Goal: Transaction & Acquisition: Purchase product/service

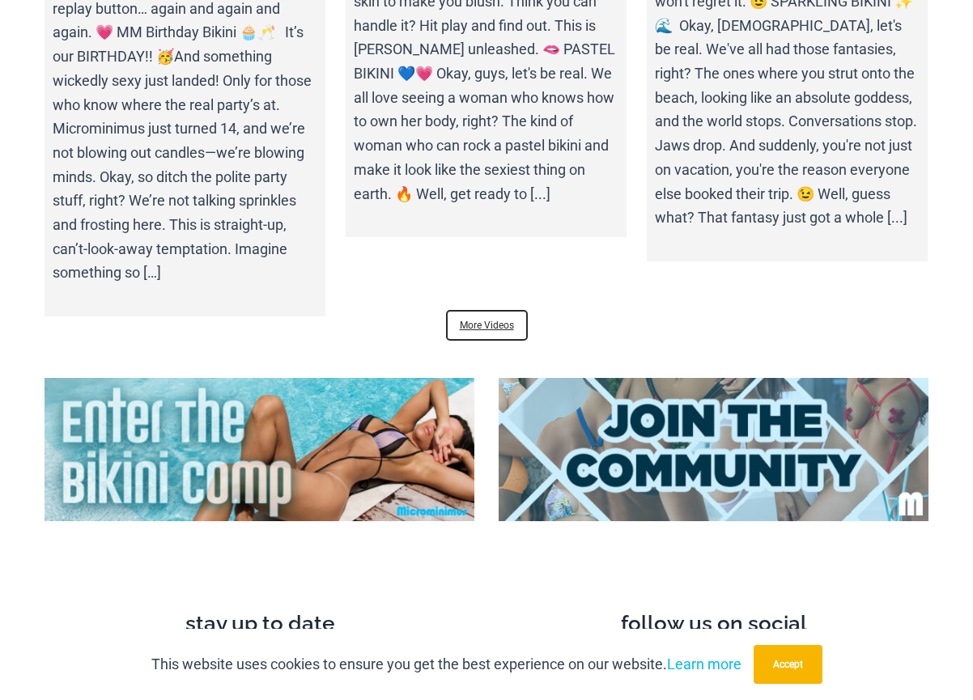
scroll to position [5765, 0]
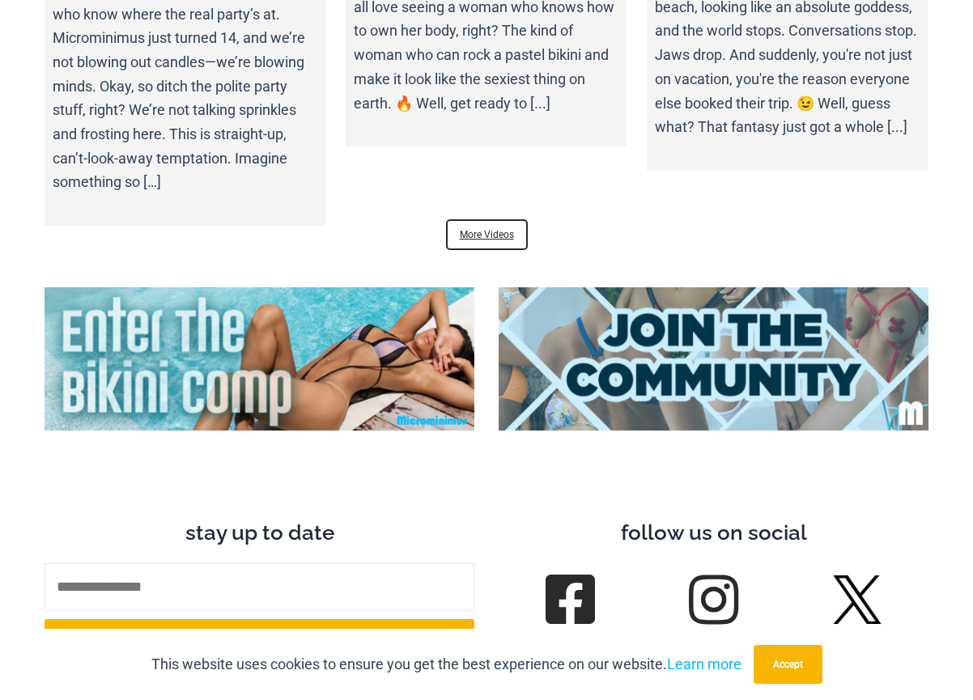
click at [748, 332] on img at bounding box center [713, 358] width 430 height 143
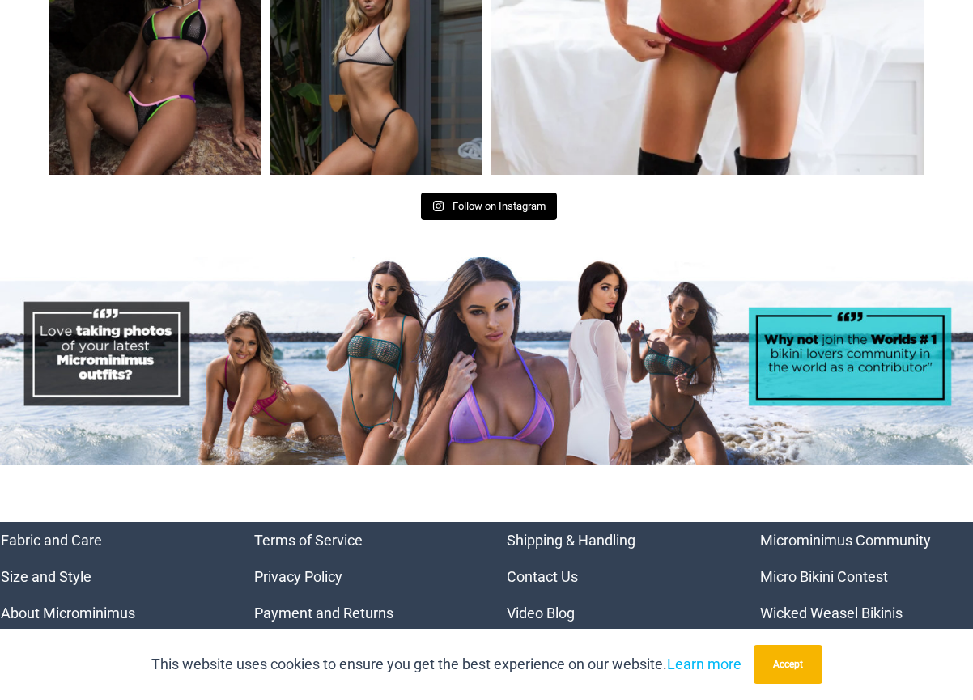
scroll to position [6883, 0]
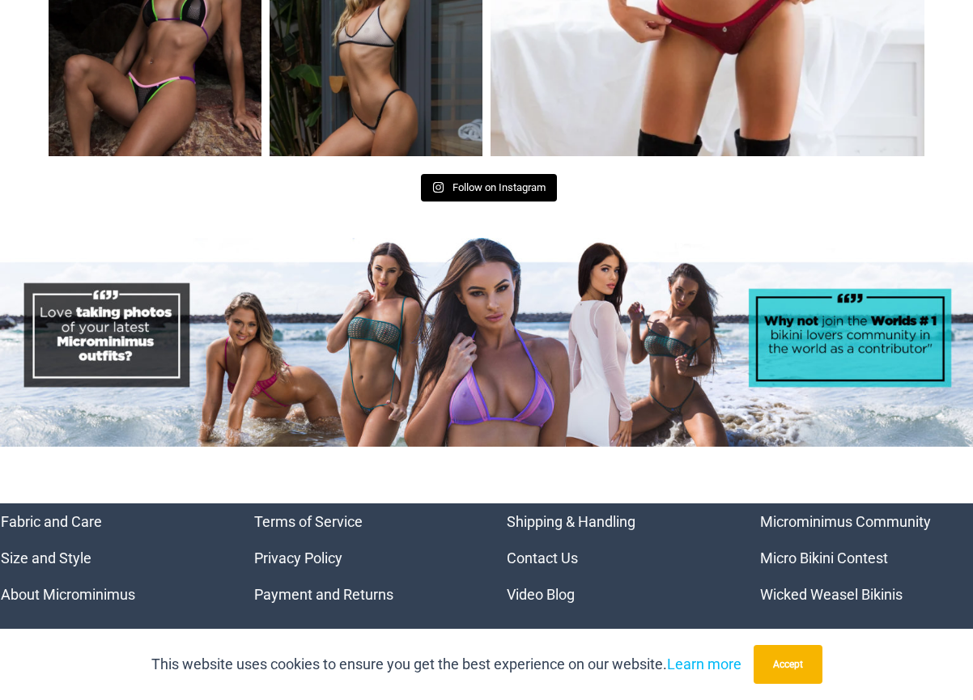
click at [803, 549] on link "Micro Bikini Contest" at bounding box center [824, 557] width 128 height 17
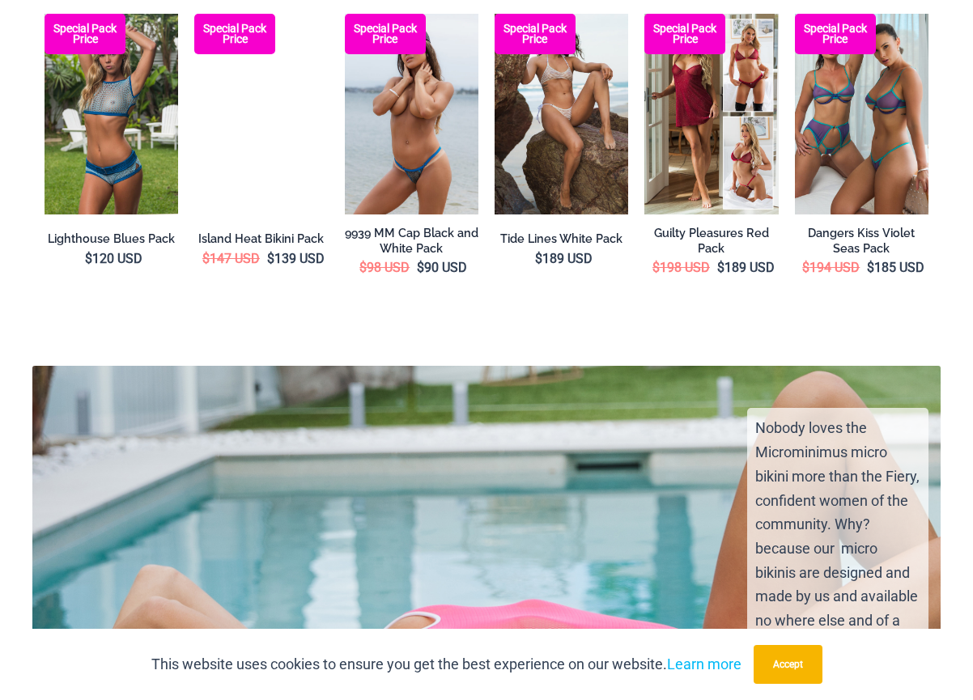
scroll to position [1579, 0]
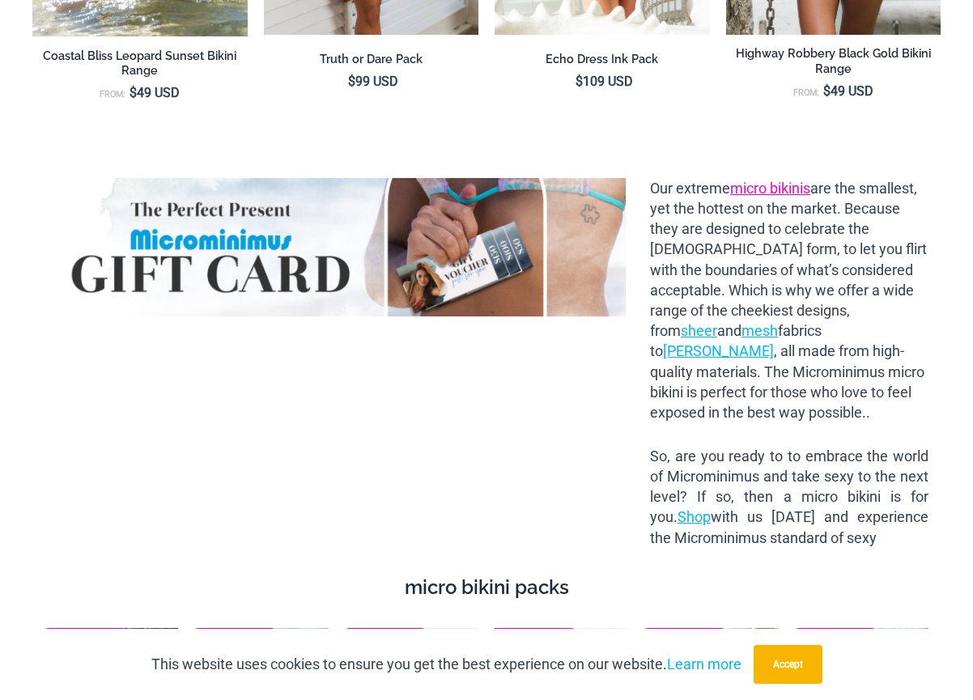
click at [757, 182] on link "micro bikinis" at bounding box center [770, 188] width 80 height 17
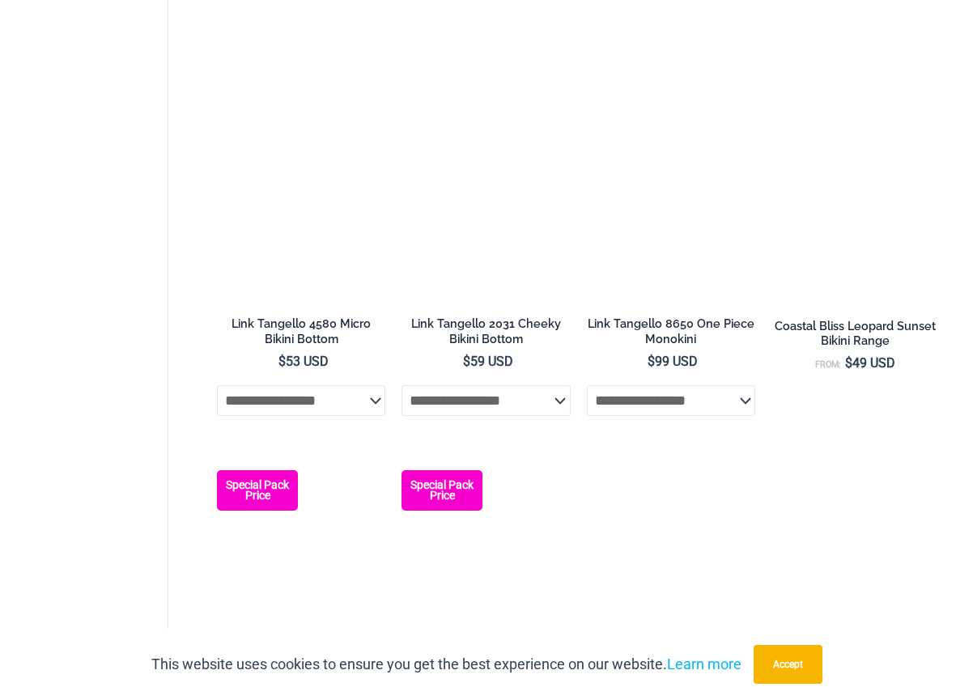
scroll to position [2617, 0]
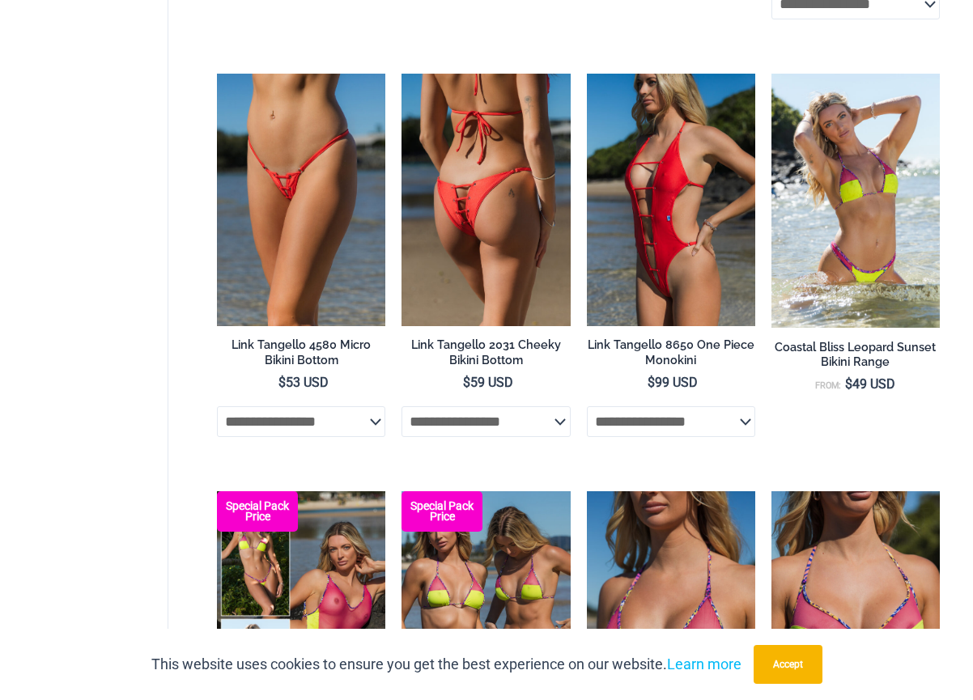
click at [477, 187] on img at bounding box center [485, 200] width 168 height 252
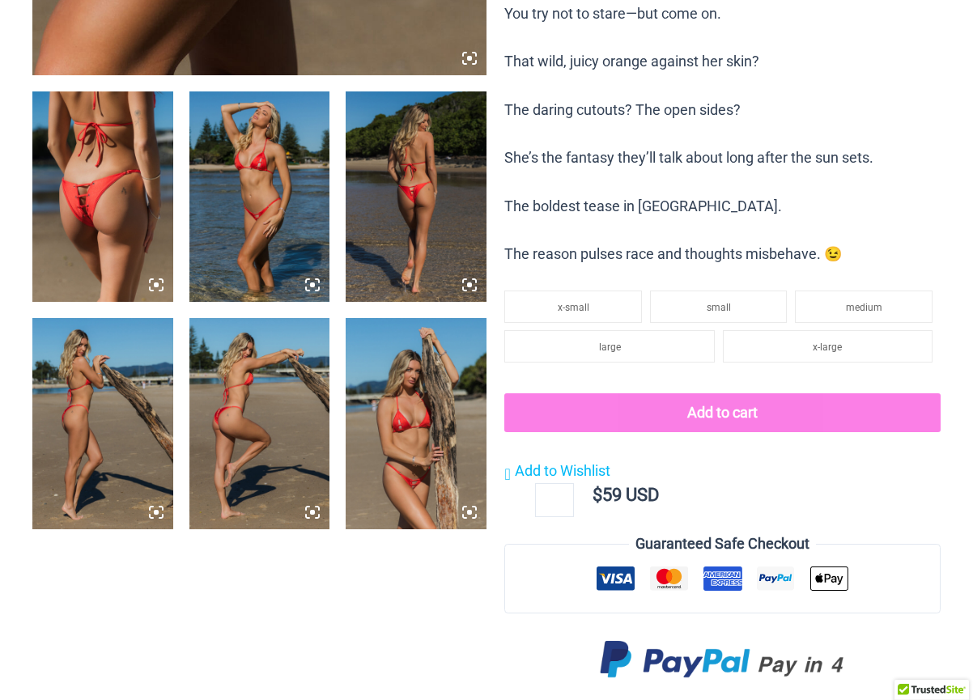
scroll to position [772, 0]
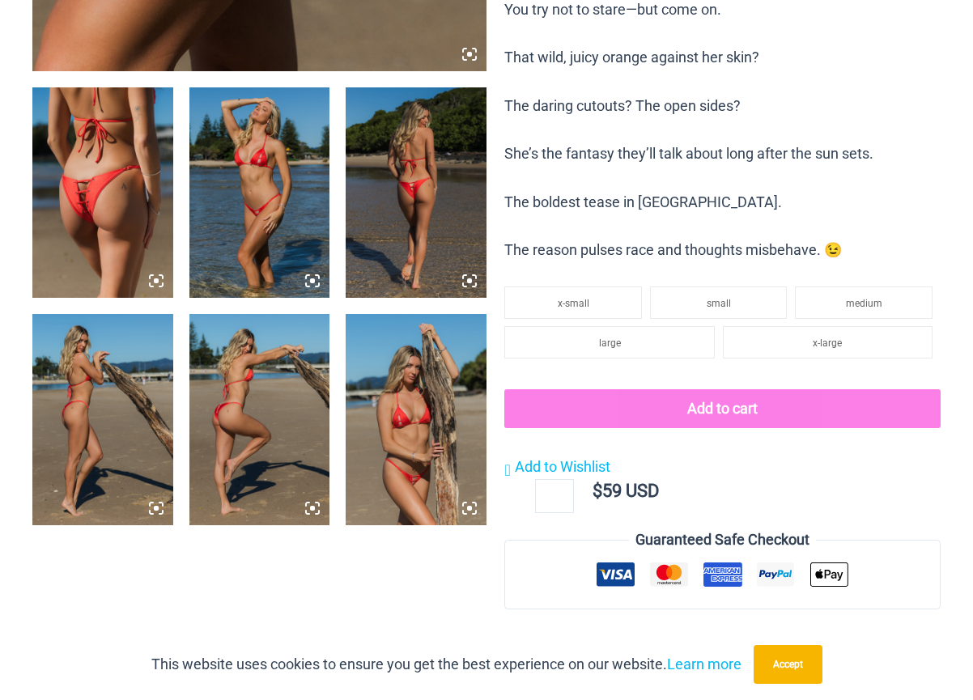
click at [378, 142] on img at bounding box center [415, 192] width 141 height 210
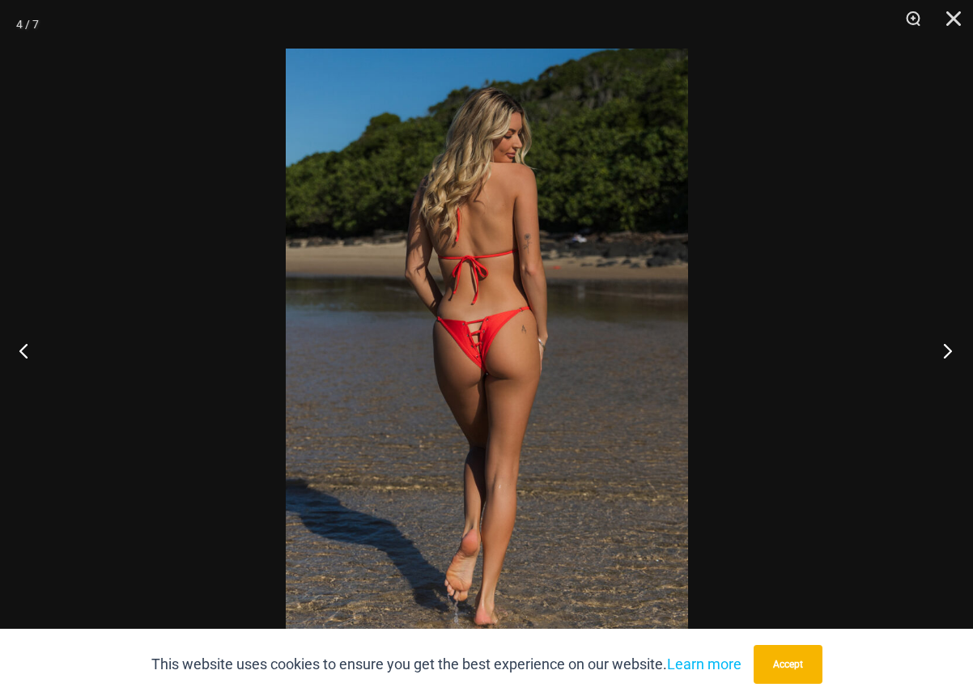
click at [952, 353] on button "Next" at bounding box center [942, 350] width 61 height 81
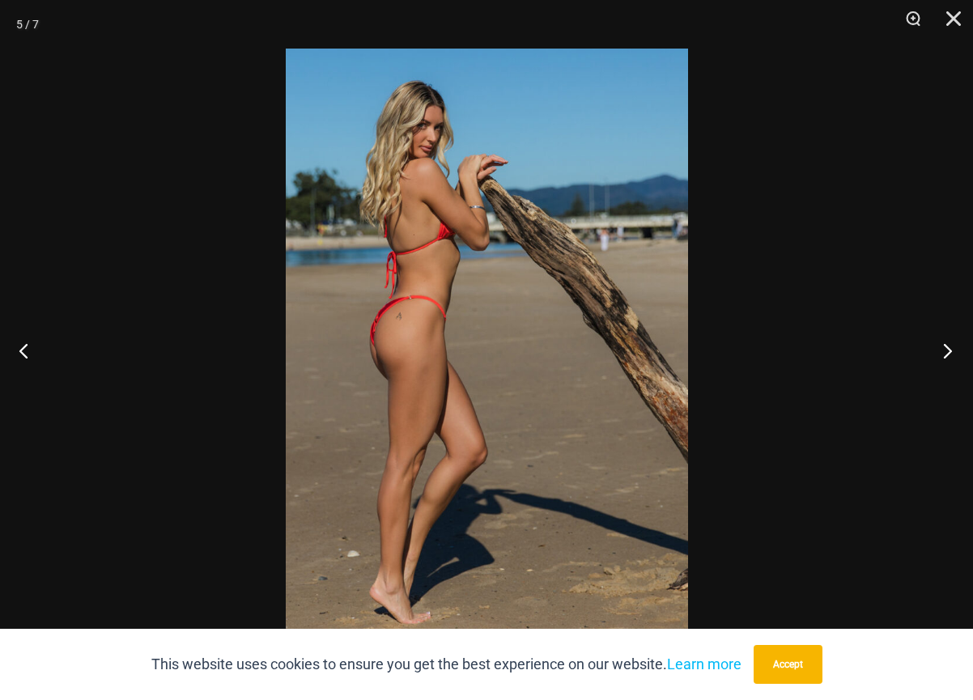
click at [952, 353] on button "Next" at bounding box center [942, 350] width 61 height 81
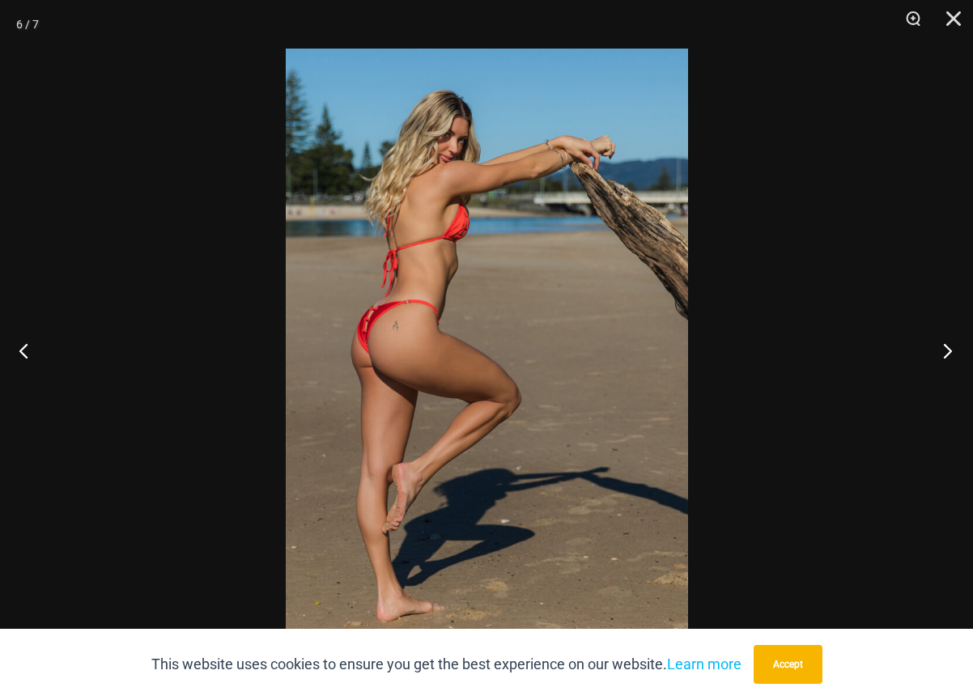
click at [952, 353] on button "Next" at bounding box center [942, 350] width 61 height 81
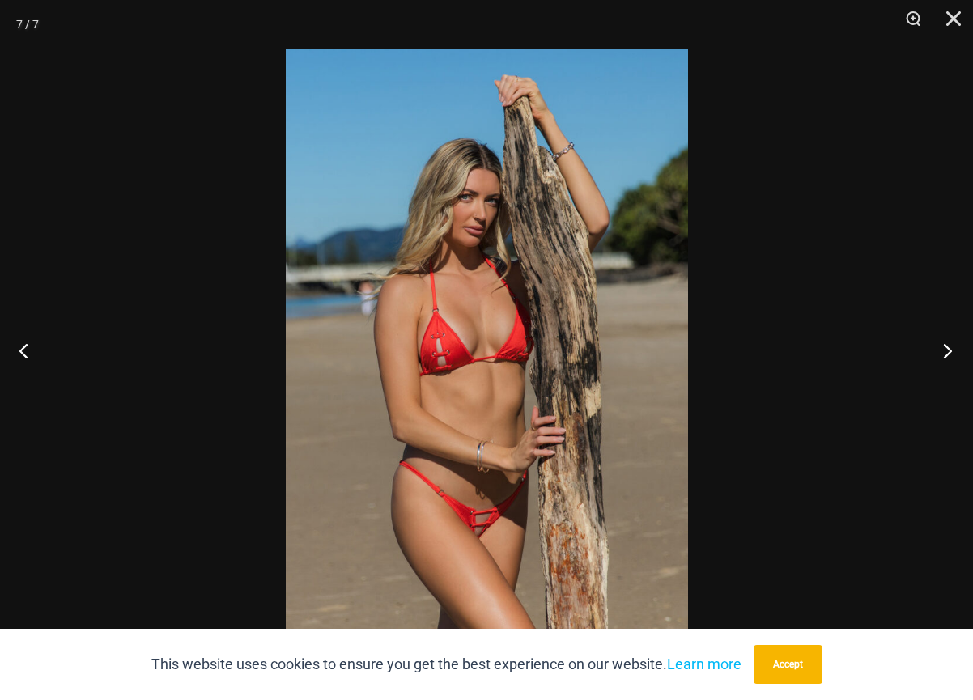
click at [953, 352] on button "Next" at bounding box center [942, 350] width 61 height 81
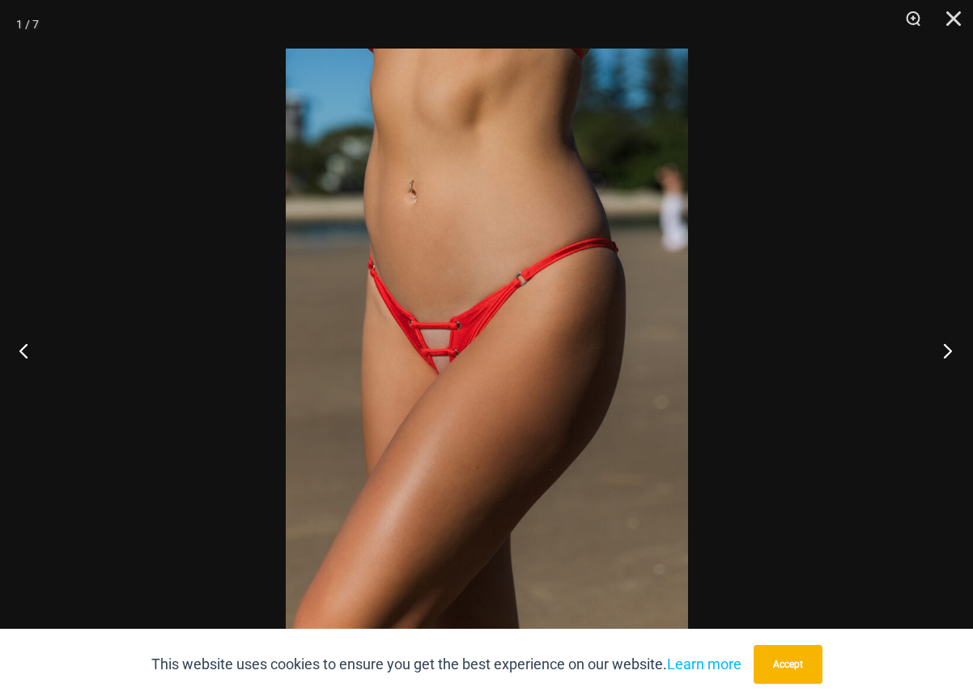
click at [935, 345] on button "Next" at bounding box center [942, 350] width 61 height 81
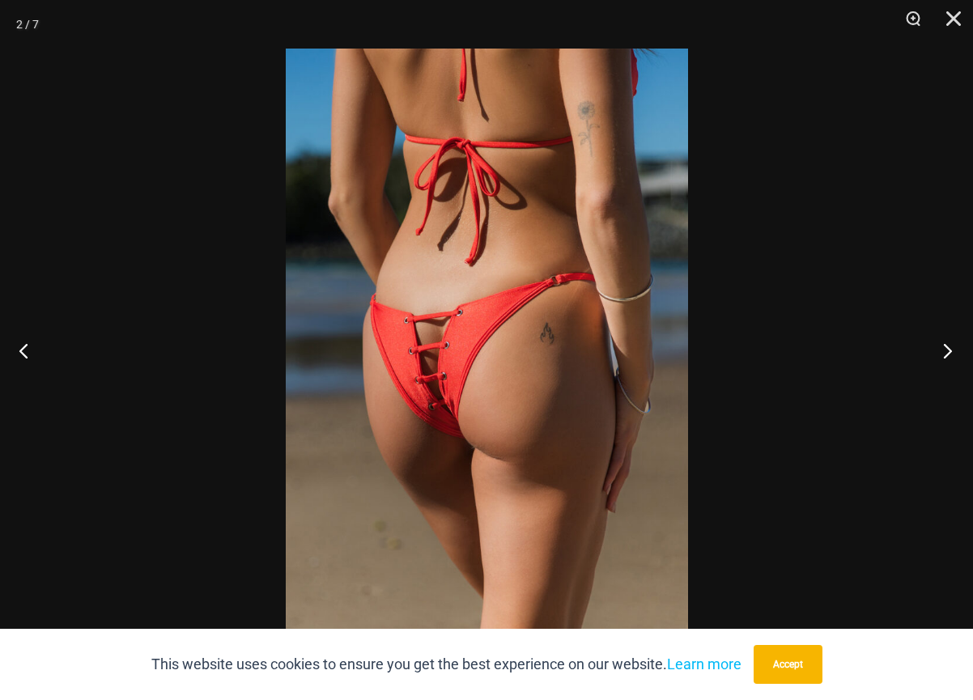
click at [939, 345] on button "Next" at bounding box center [942, 350] width 61 height 81
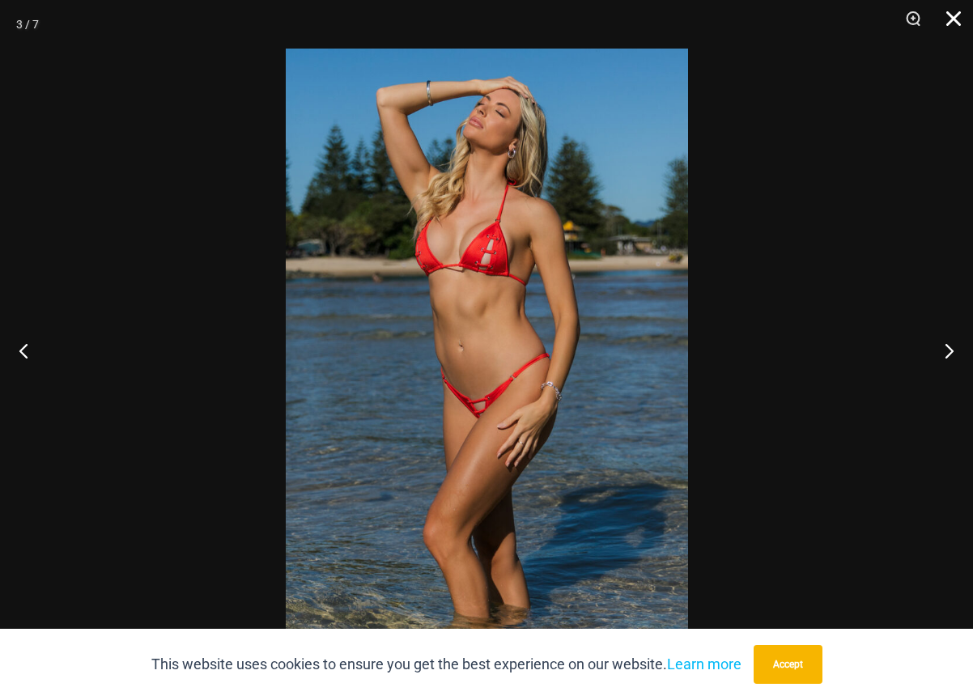
click at [954, 19] on button "Close" at bounding box center [947, 24] width 40 height 49
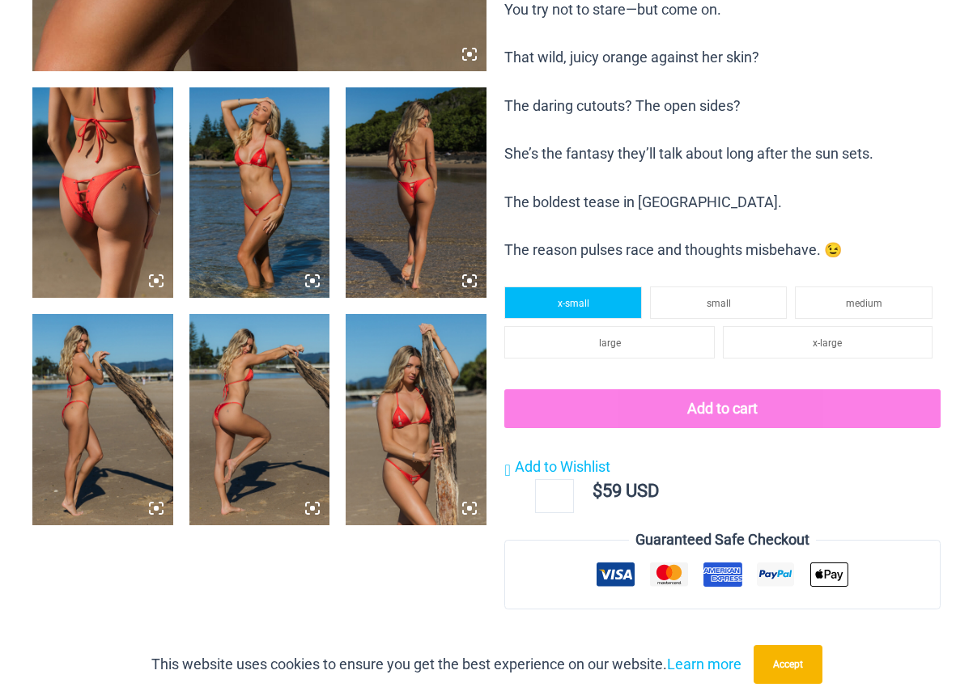
click at [587, 298] on span "x-small" at bounding box center [573, 303] width 32 height 11
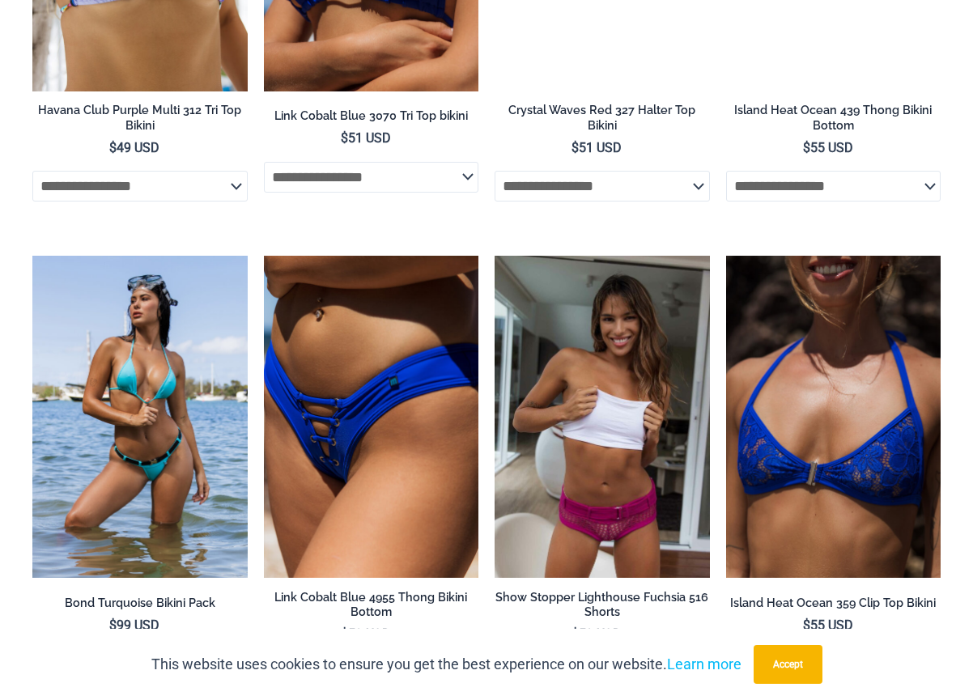
scroll to position [4584, 0]
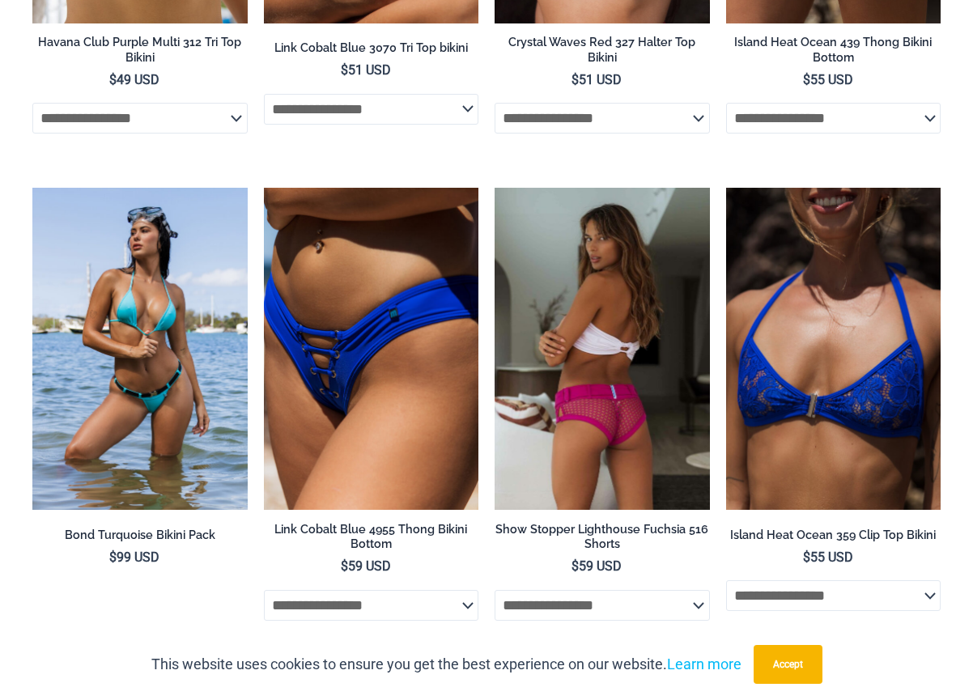
click at [623, 390] on img at bounding box center [601, 349] width 215 height 322
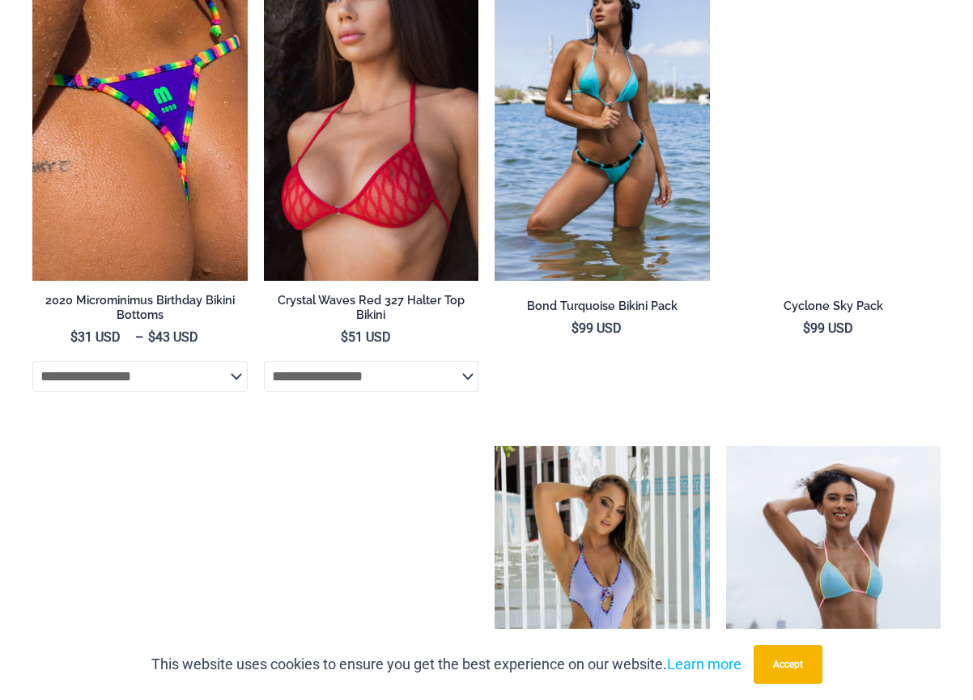
scroll to position [4048, 0]
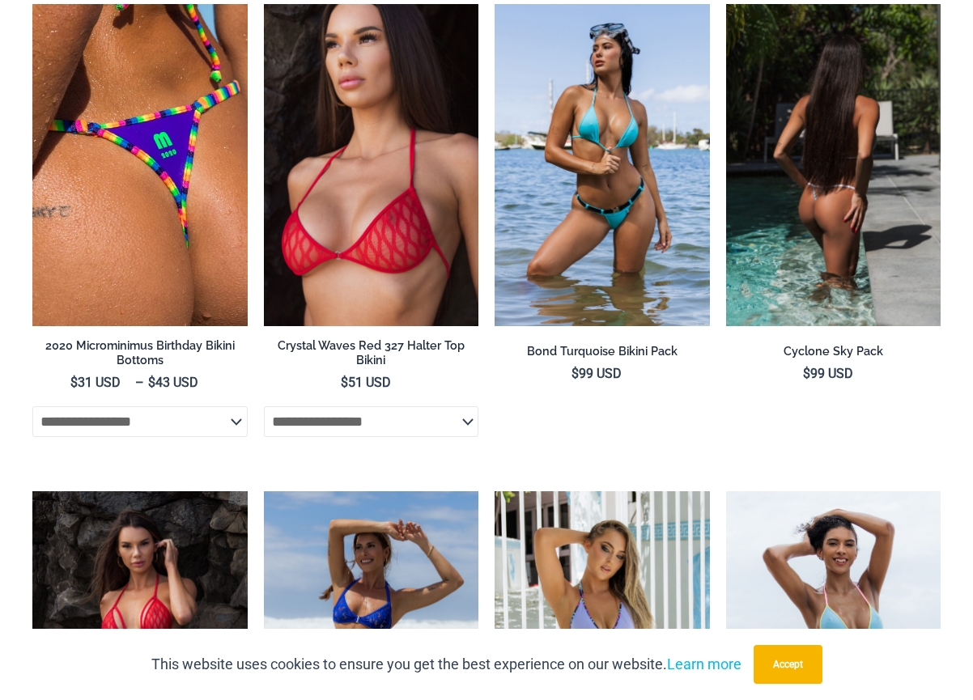
click at [836, 200] on img at bounding box center [833, 165] width 215 height 322
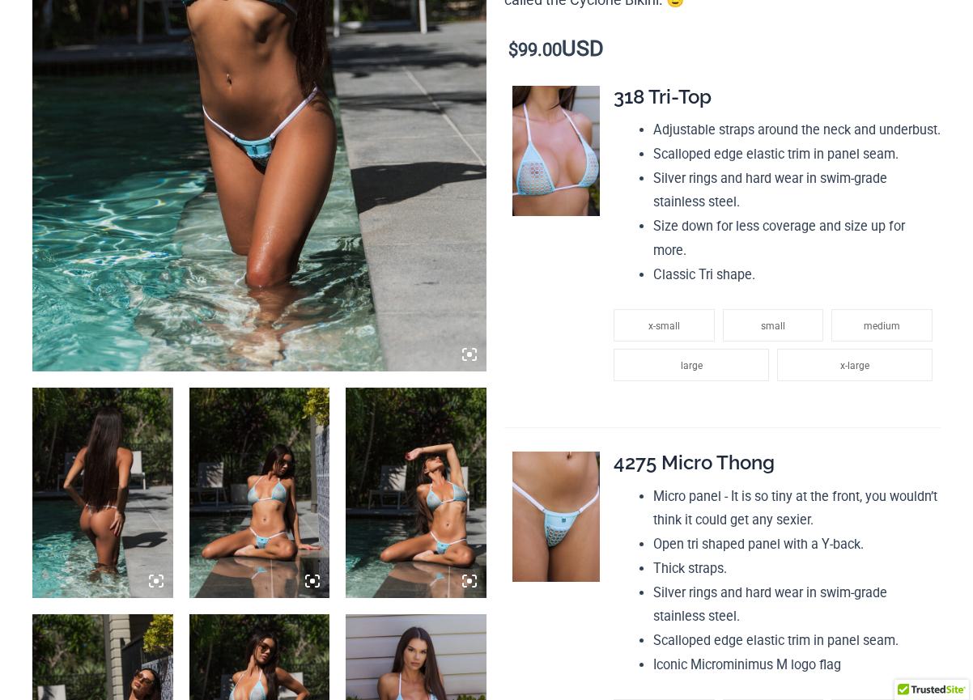
scroll to position [643, 0]
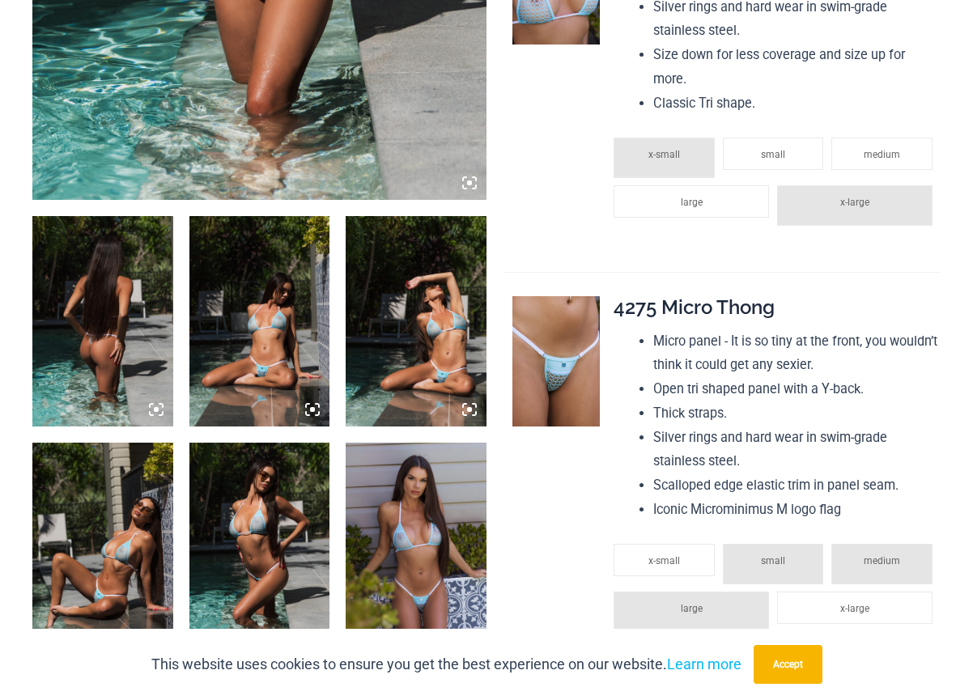
click at [240, 288] on img at bounding box center [259, 321] width 141 height 210
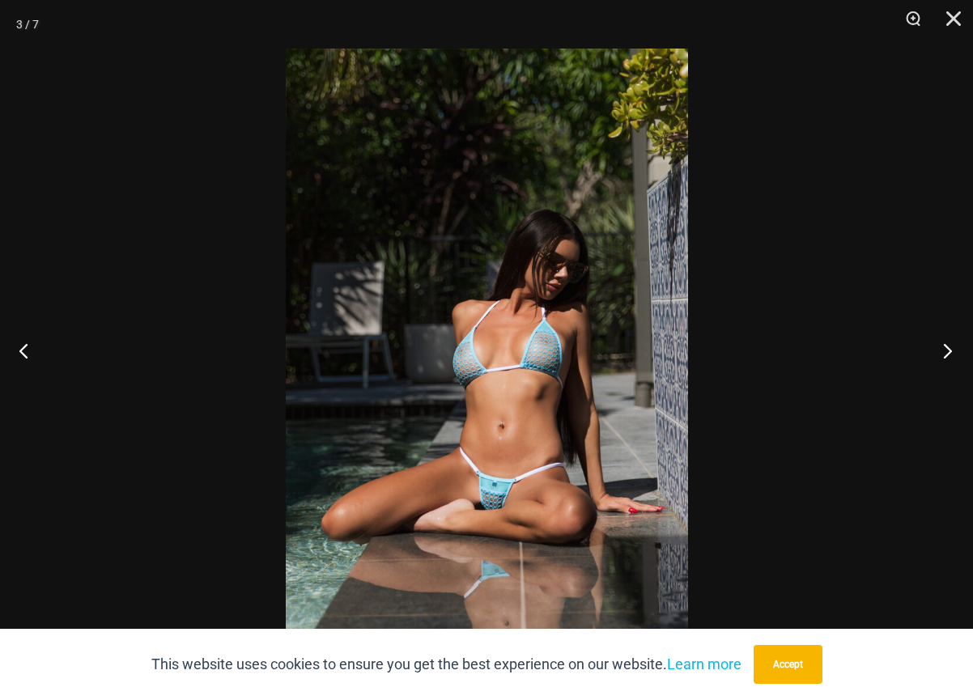
click at [945, 350] on button "Next" at bounding box center [942, 350] width 61 height 81
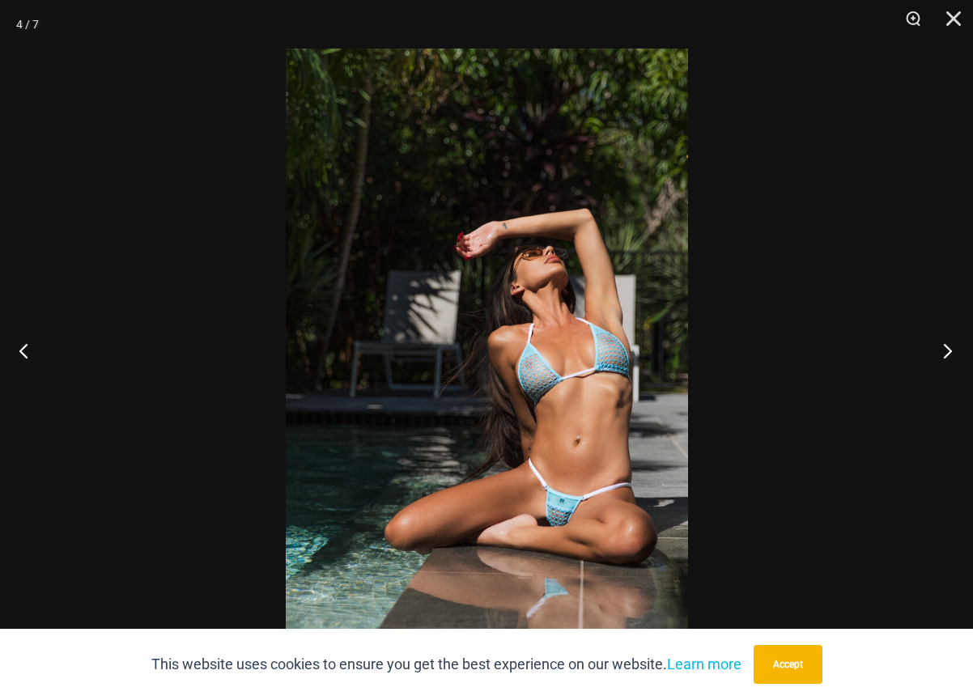
click at [947, 350] on button "Next" at bounding box center [942, 350] width 61 height 81
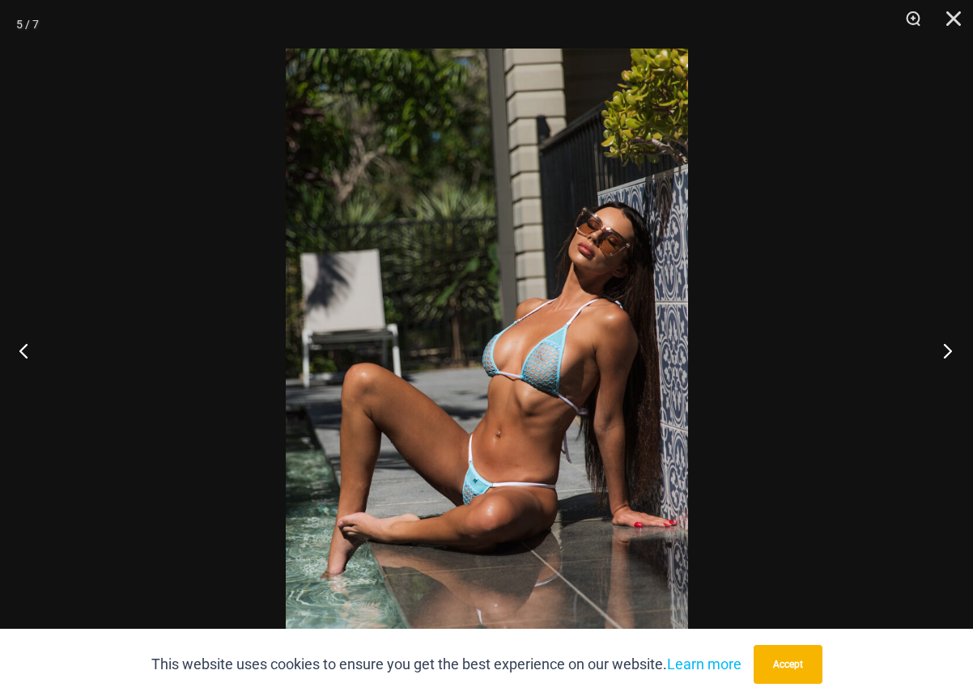
click at [949, 350] on button "Next" at bounding box center [942, 350] width 61 height 81
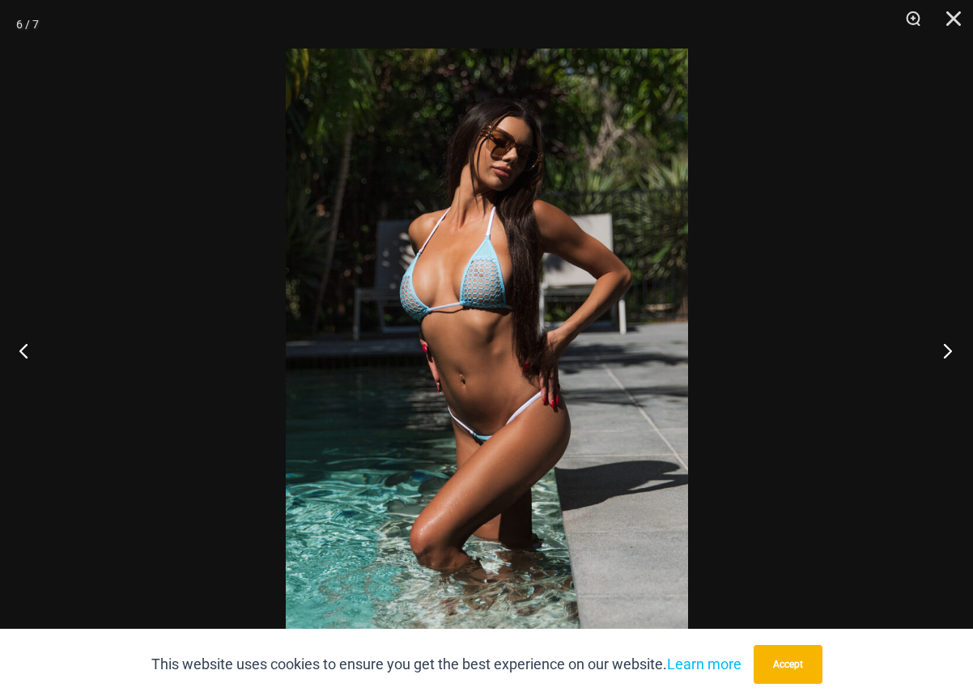
click at [949, 350] on button "Next" at bounding box center [942, 350] width 61 height 81
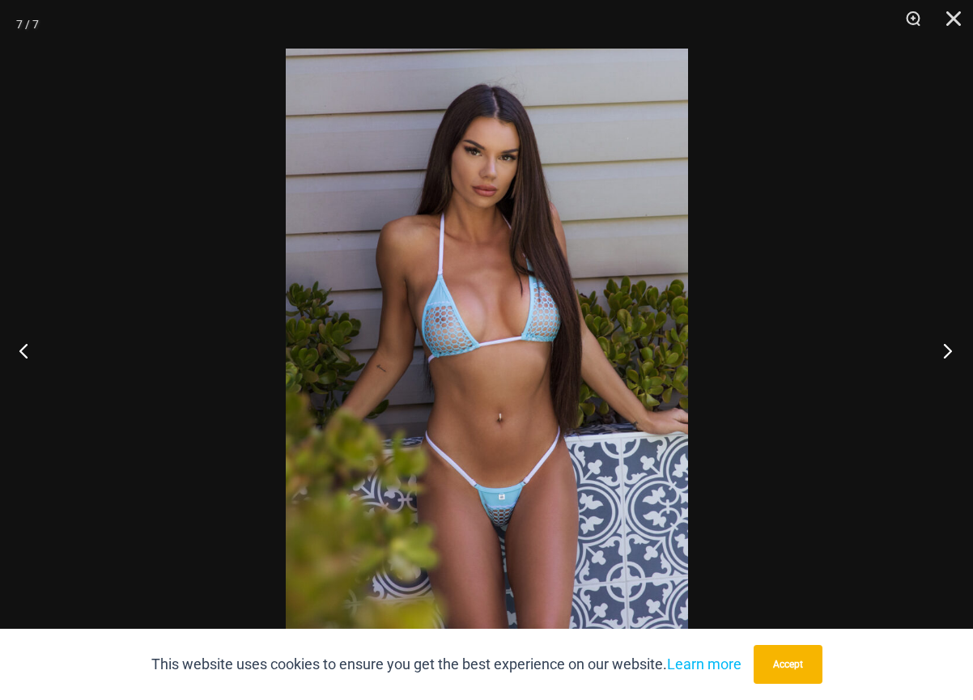
click at [949, 350] on button "Next" at bounding box center [942, 350] width 61 height 81
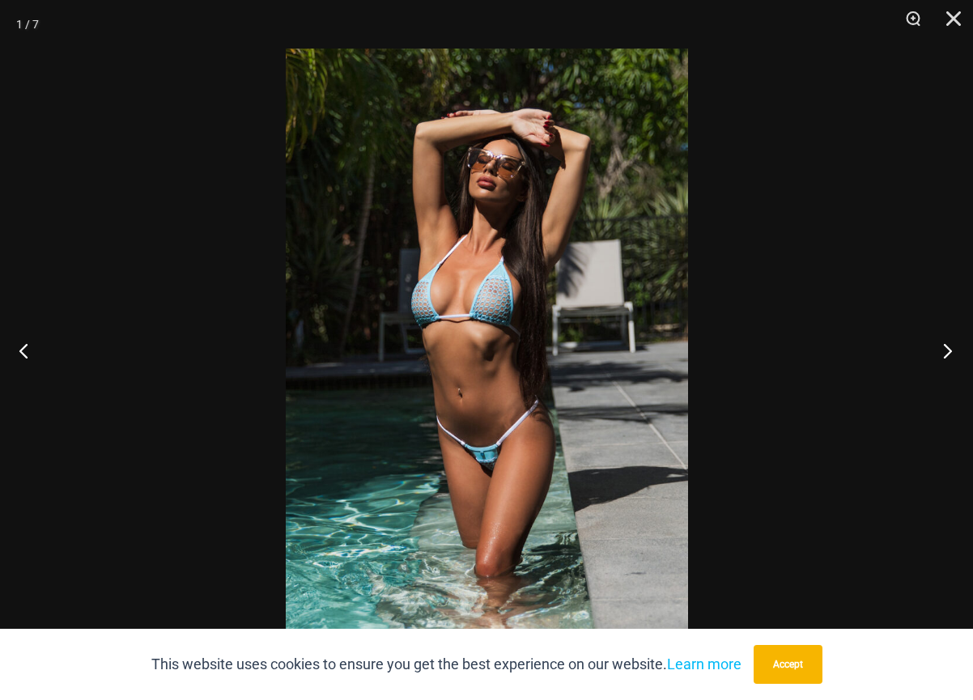
click at [950, 348] on button "Next" at bounding box center [942, 350] width 61 height 81
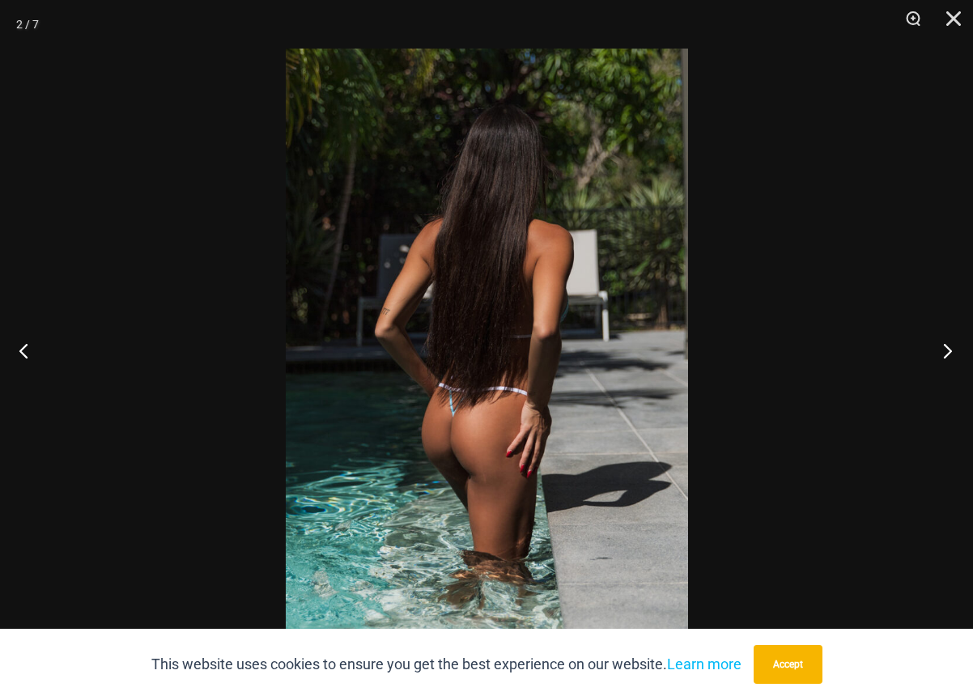
click at [951, 348] on button "Next" at bounding box center [942, 350] width 61 height 81
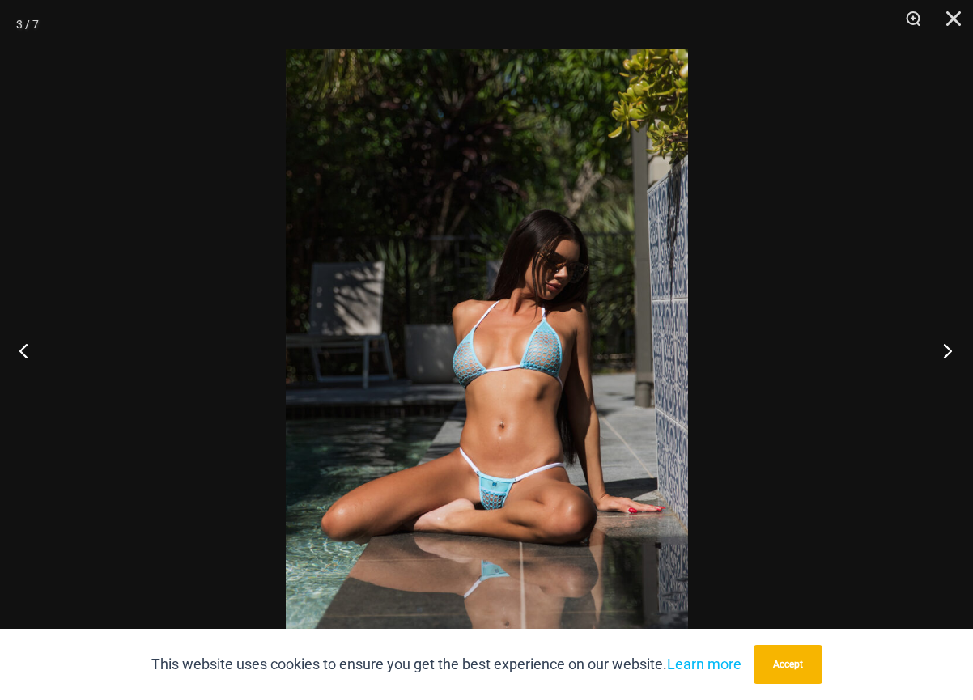
click at [951, 348] on button "Next" at bounding box center [942, 350] width 61 height 81
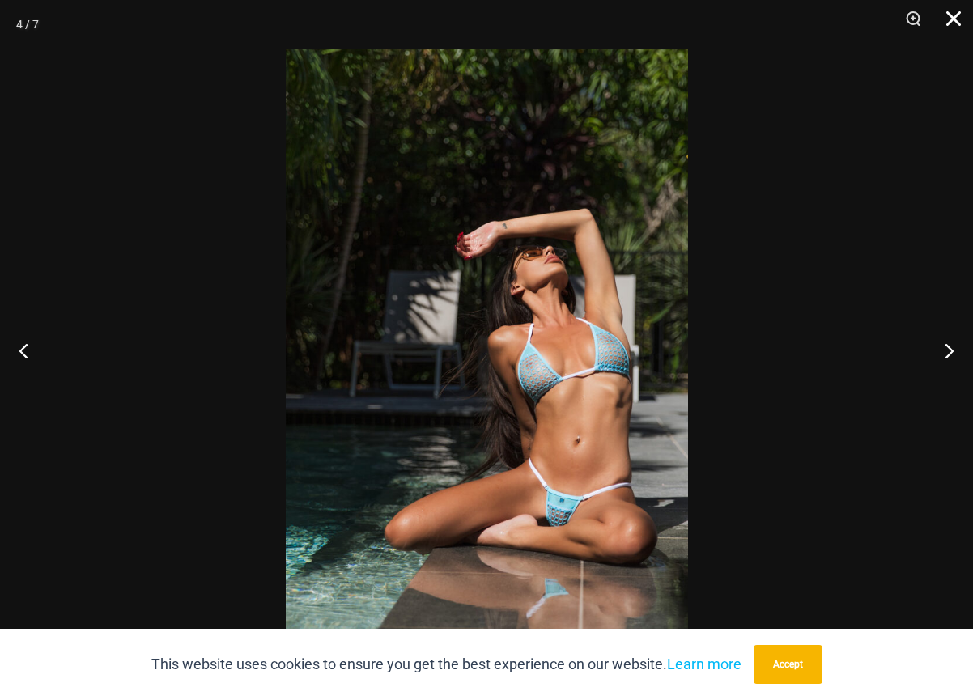
click at [960, 18] on button "Close" at bounding box center [947, 24] width 40 height 49
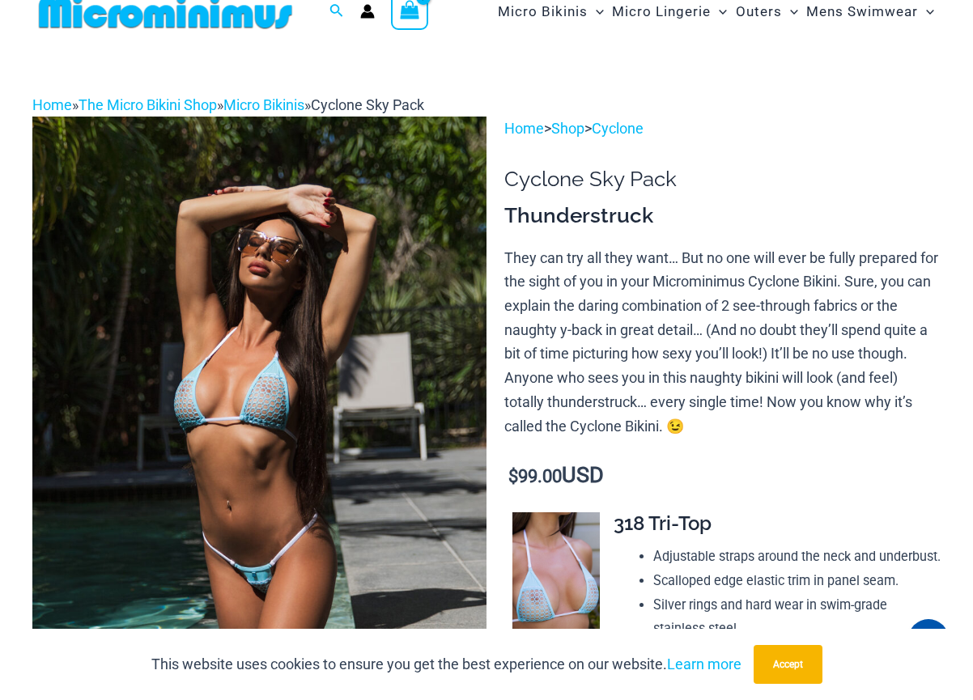
scroll to position [0, 0]
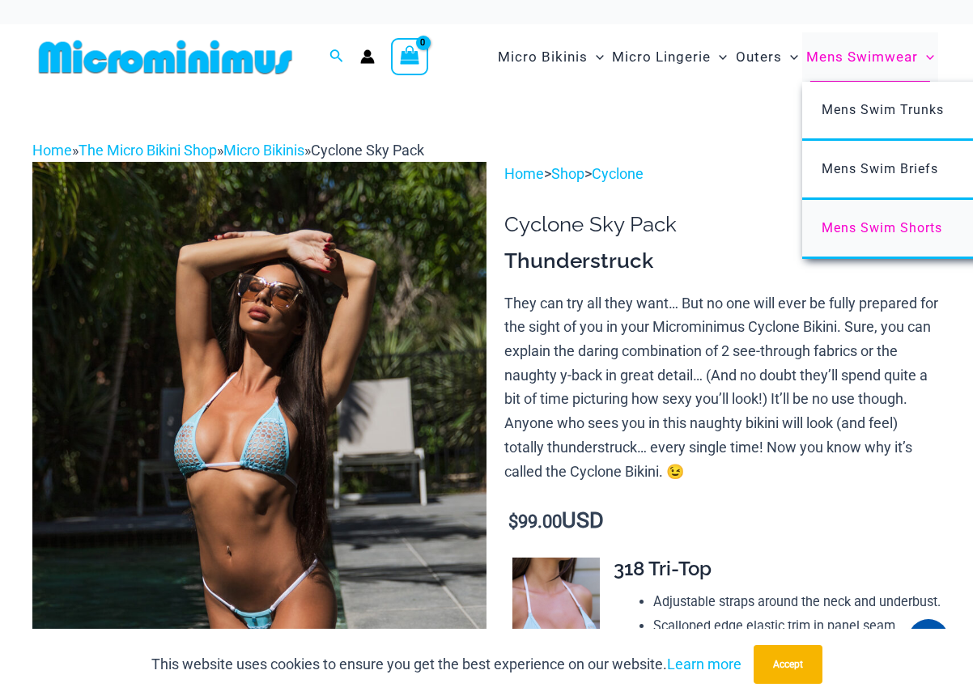
click at [872, 223] on span "Mens Swim Shorts" at bounding box center [881, 227] width 121 height 15
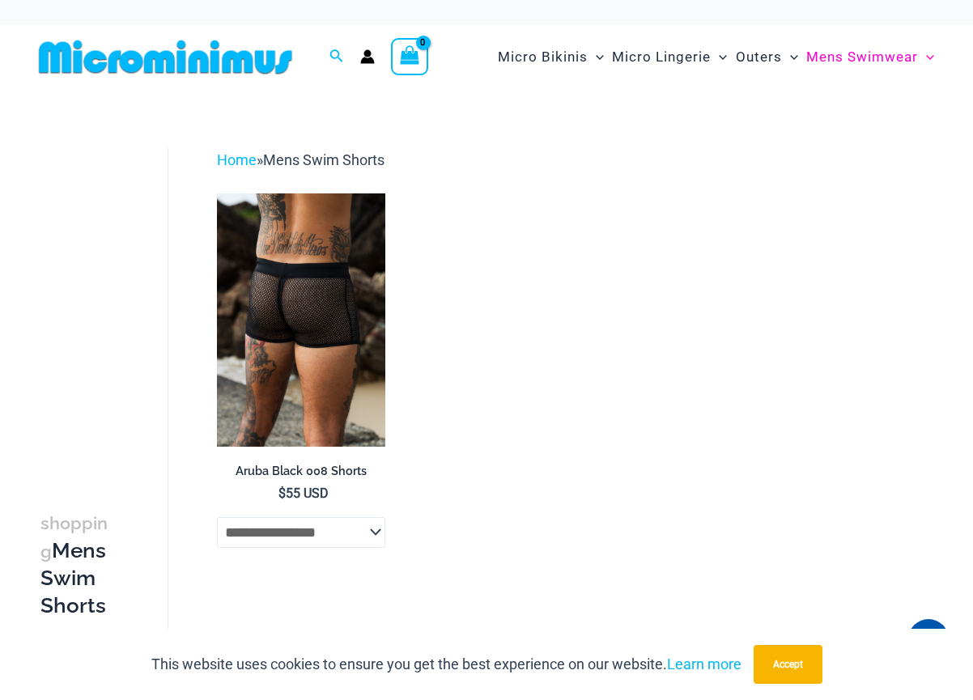
click at [316, 280] on img at bounding box center [301, 319] width 168 height 252
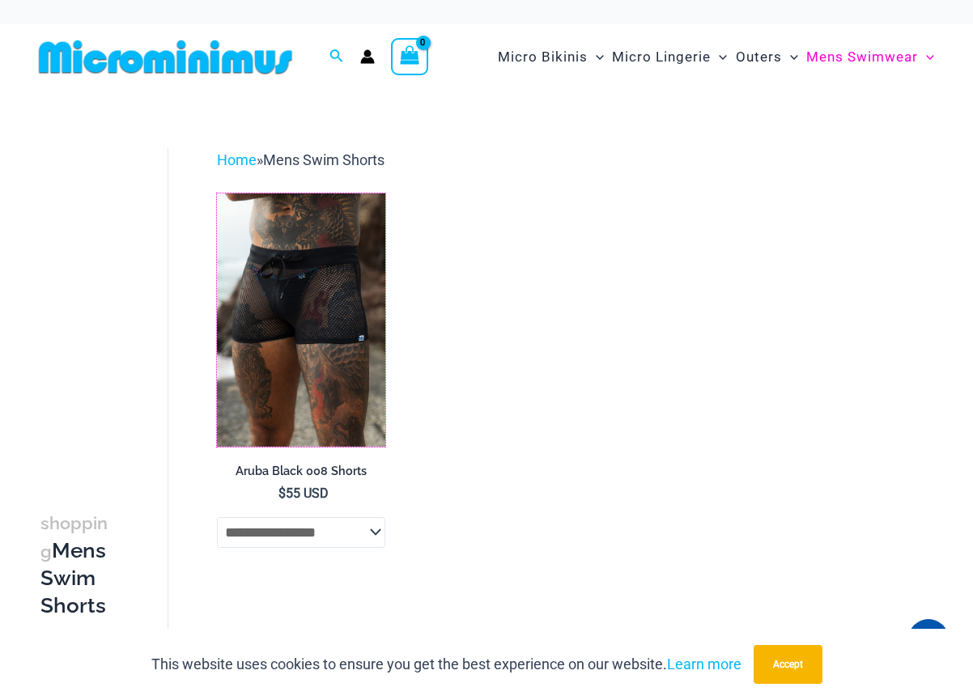
scroll to position [59, 0]
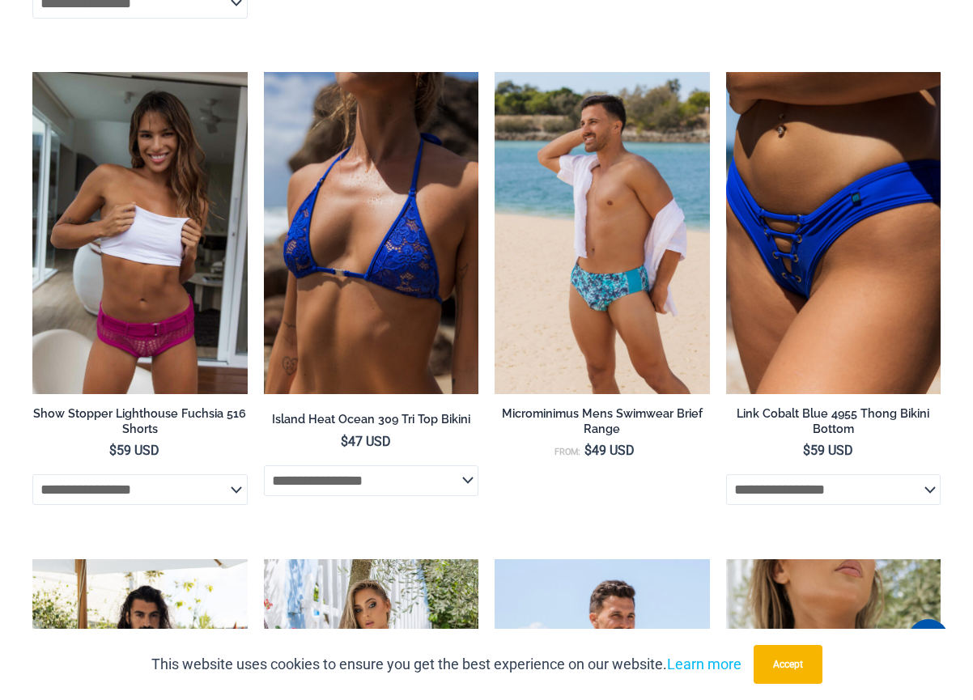
scroll to position [3080, 0]
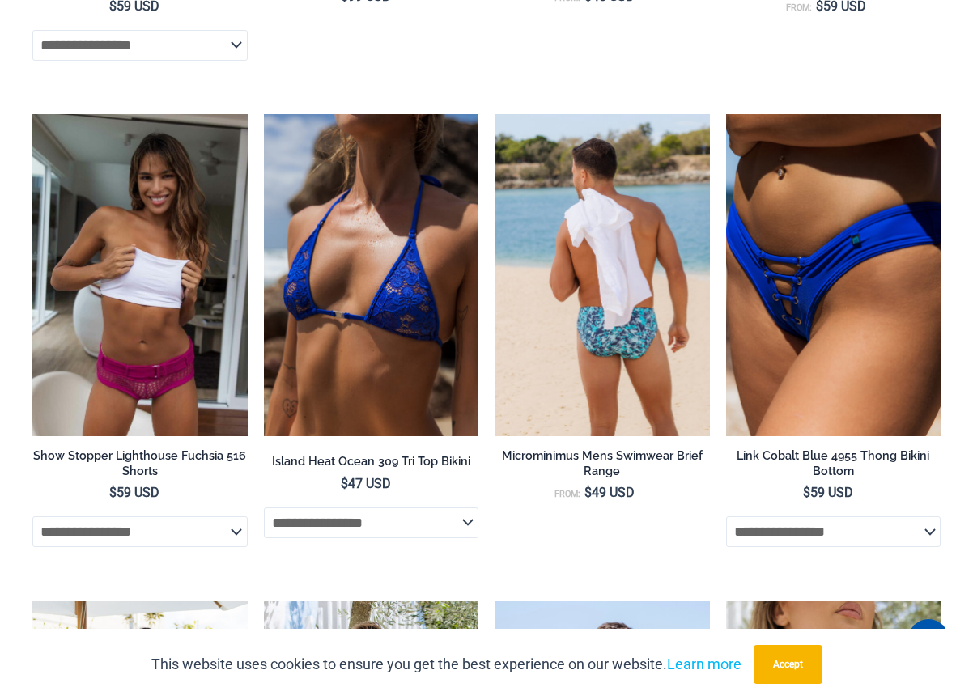
click at [653, 448] on h2 "Microminimus Mens Swimwear Brief Range" at bounding box center [601, 463] width 215 height 30
click at [624, 255] on img at bounding box center [601, 275] width 215 height 322
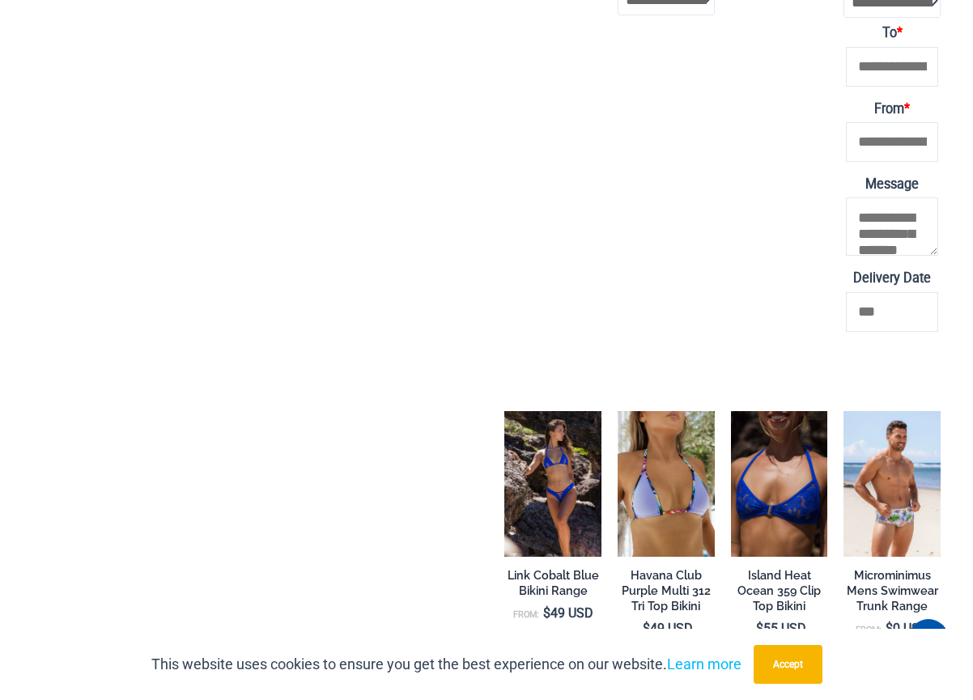
scroll to position [3707, 0]
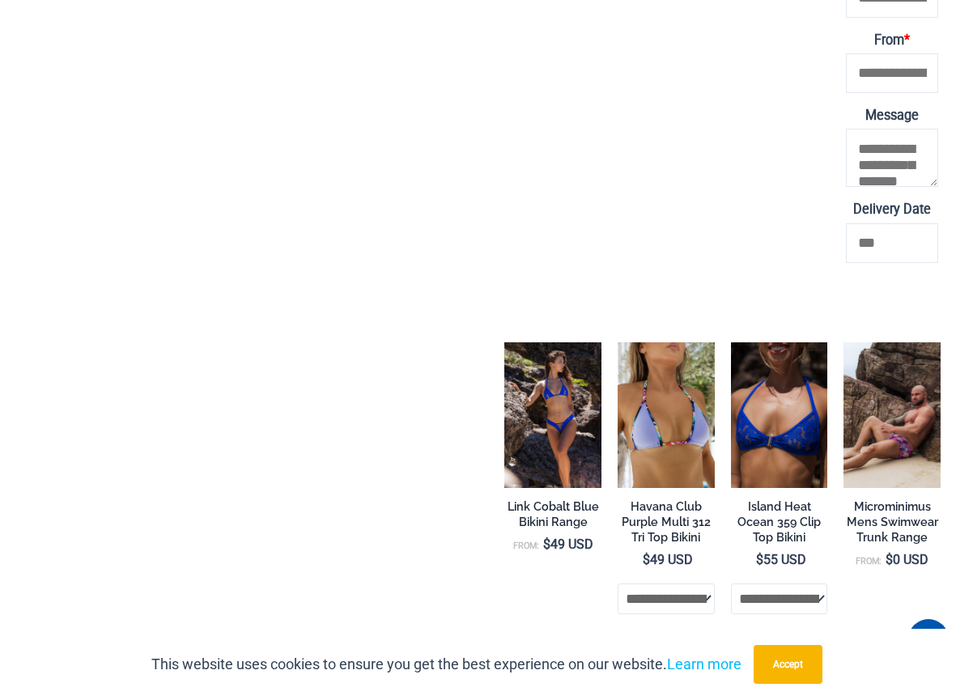
click at [902, 426] on img at bounding box center [891, 414] width 97 height 145
click at [902, 499] on h2 "Microminimus Mens Swimwear Trunk Range" at bounding box center [891, 521] width 97 height 45
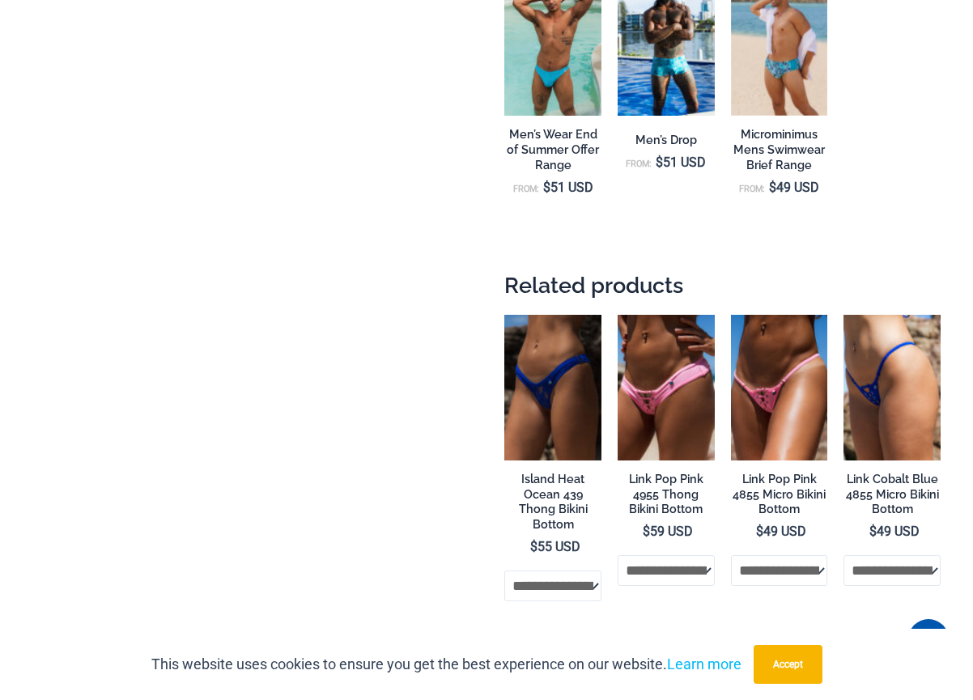
scroll to position [2147, 0]
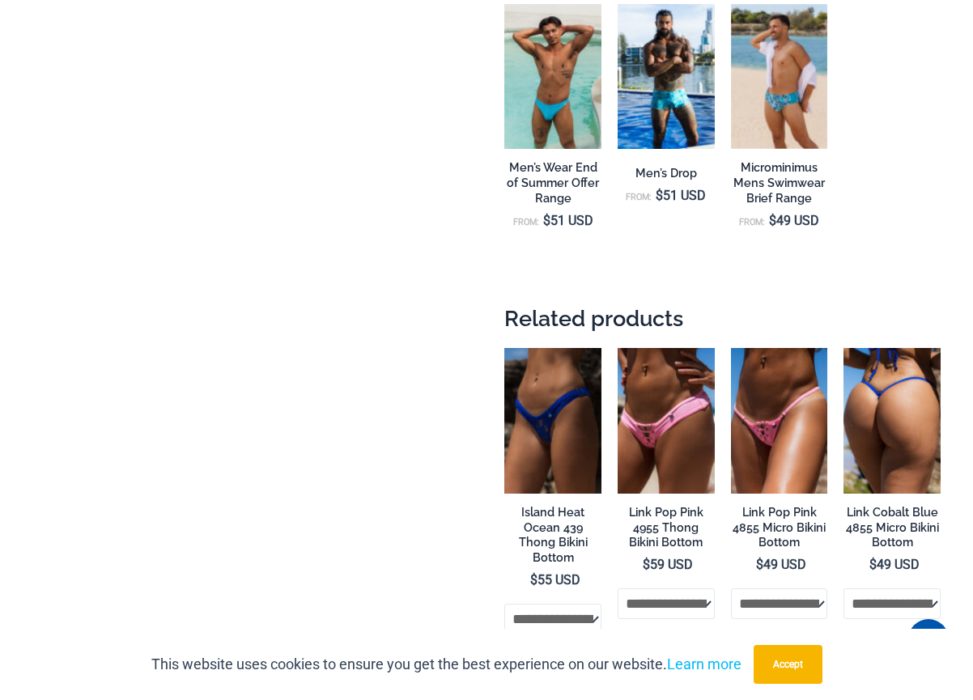
click at [867, 398] on img at bounding box center [891, 420] width 97 height 145
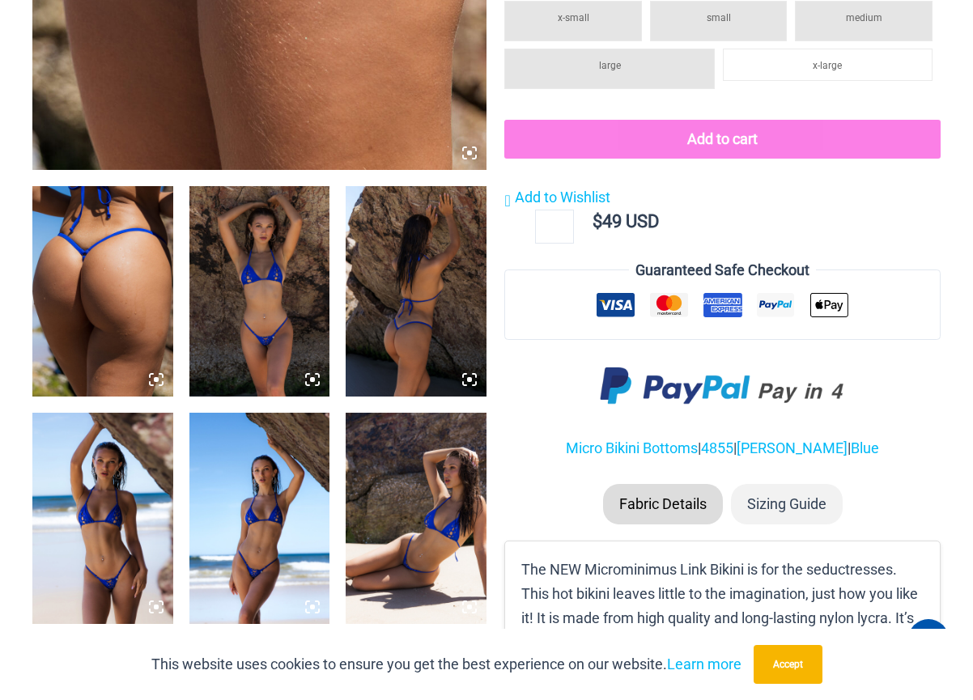
scroll to position [729, 0]
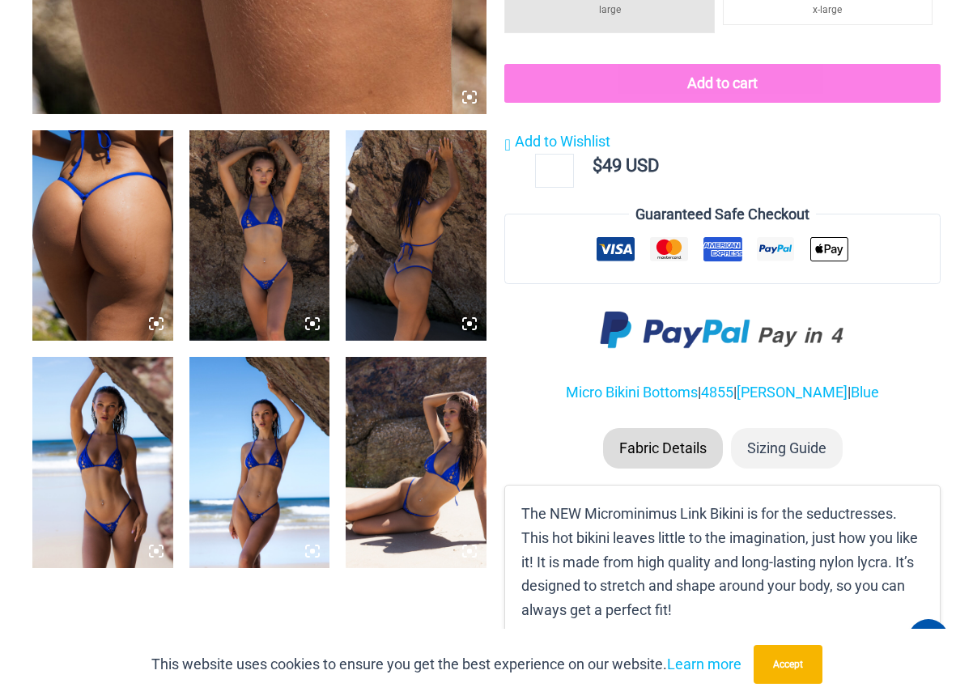
click at [245, 261] on img at bounding box center [259, 235] width 141 height 210
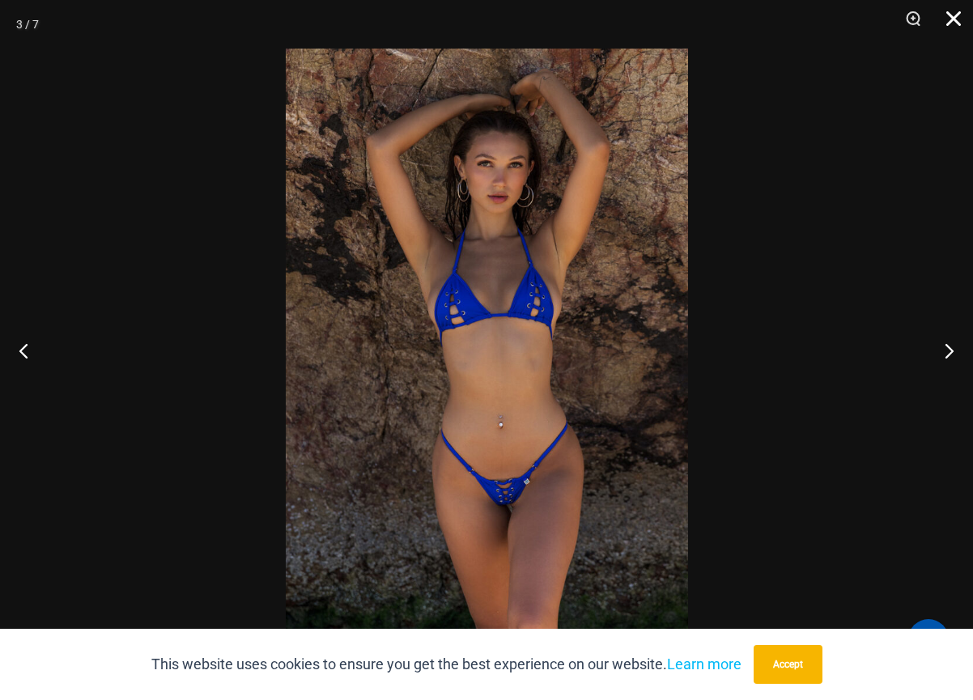
click at [955, 21] on button "Close" at bounding box center [947, 24] width 40 height 49
